Goal: Navigation & Orientation: Find specific page/section

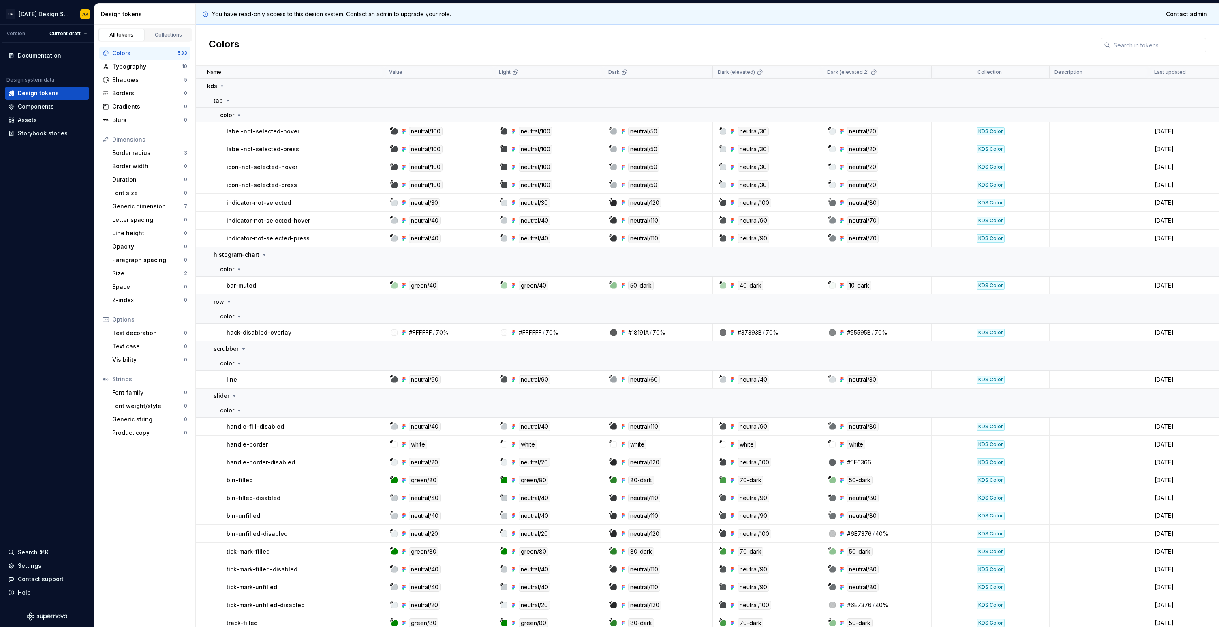
click at [345, 38] on div "Colors" at bounding box center [708, 45] width 1024 height 41
click at [494, 39] on div "Colors" at bounding box center [708, 45] width 1024 height 41
drag, startPoint x: 494, startPoint y: 39, endPoint x: 493, endPoint y: 28, distance: 10.6
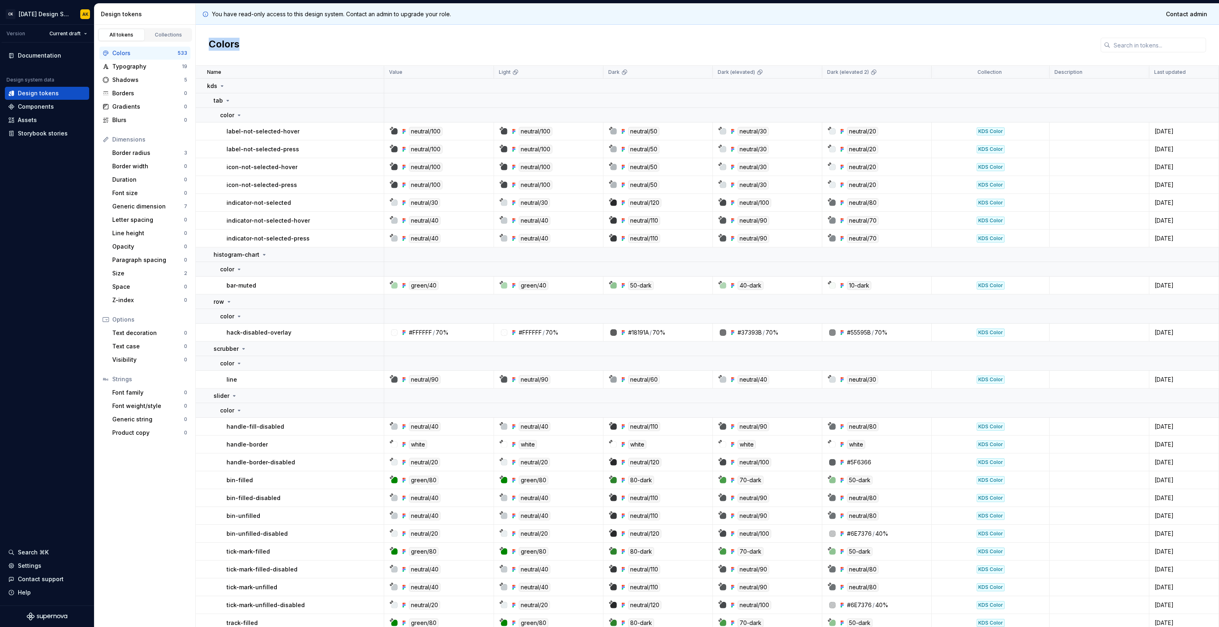
click at [493, 29] on div "Colors" at bounding box center [708, 45] width 1024 height 41
click at [493, 28] on div "Colors" at bounding box center [708, 45] width 1024 height 41
click at [792, 25] on div "Colors" at bounding box center [708, 45] width 1024 height 41
